Goal: Find specific page/section: Find specific page/section

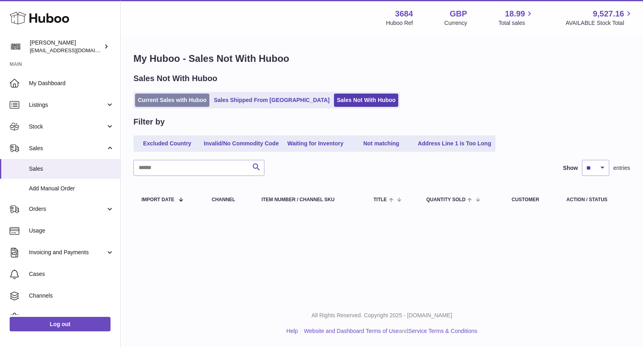
click at [162, 104] on link "Current Sales with Huboo" at bounding box center [172, 100] width 74 height 13
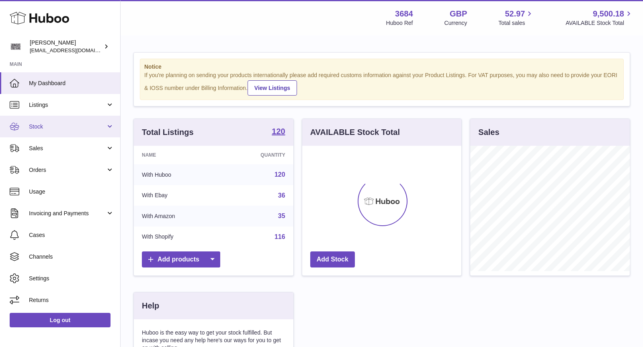
scroll to position [125, 160]
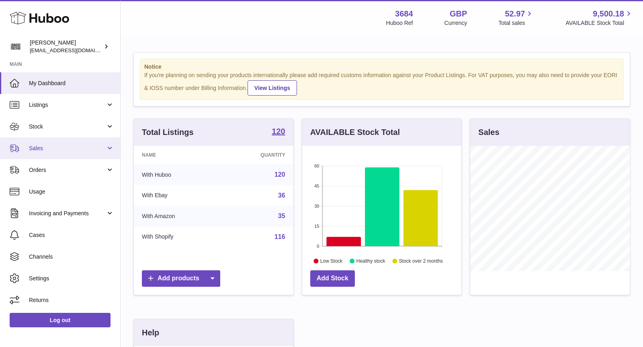
click at [65, 146] on span "Sales" at bounding box center [67, 149] width 77 height 8
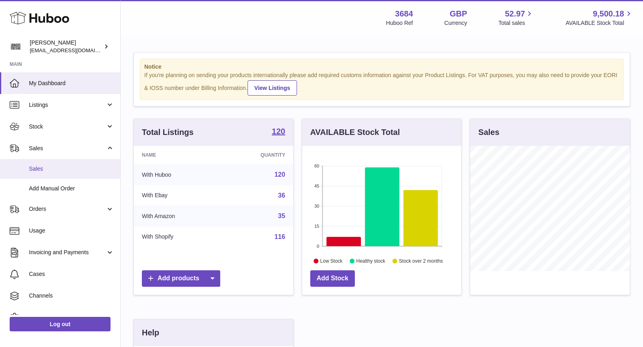
click at [65, 166] on span "Sales" at bounding box center [71, 169] width 85 height 8
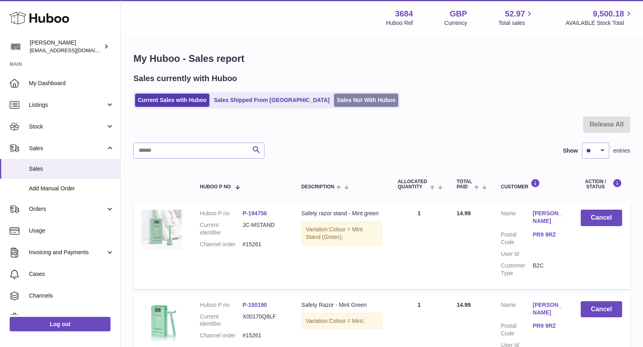
click at [334, 98] on link "Sales Not With Huboo" at bounding box center [366, 100] width 64 height 13
